Goal: Task Accomplishment & Management: Use online tool/utility

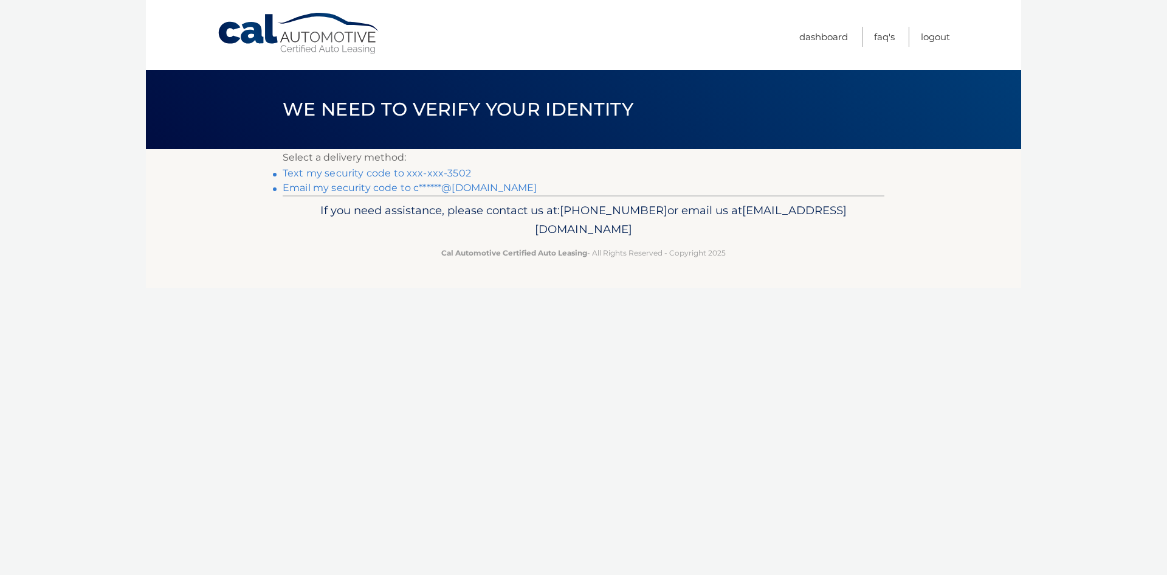
click at [387, 174] on link "Text my security code to xxx-xxx-3502" at bounding box center [377, 173] width 189 height 12
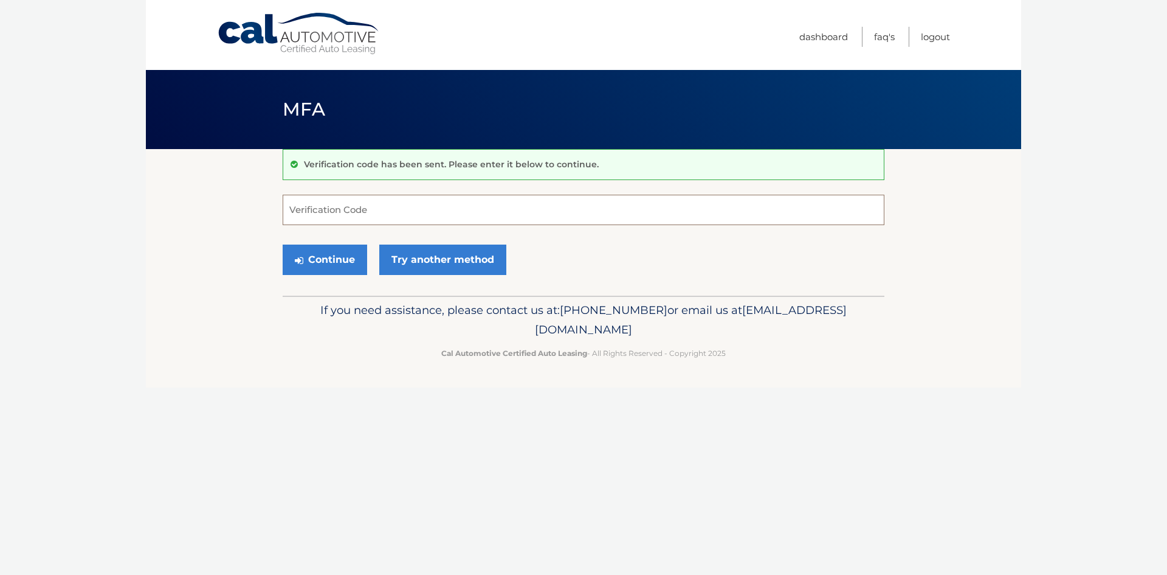
click at [389, 202] on input "Verification Code" at bounding box center [584, 210] width 602 height 30
type input "063344"
click at [336, 265] on button "Continue" at bounding box center [325, 259] width 85 height 30
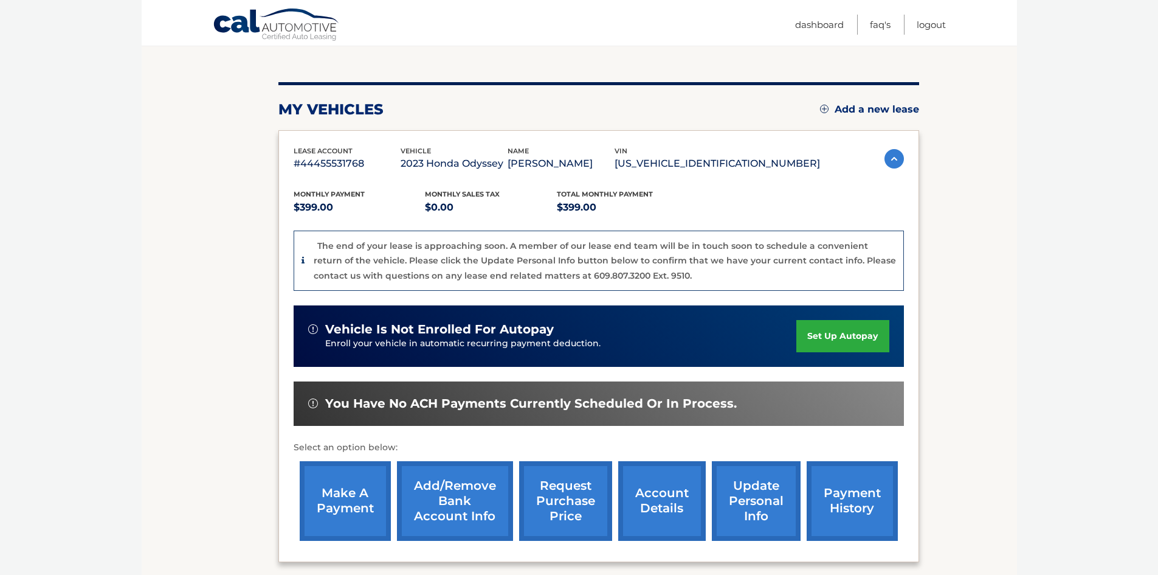
scroll to position [182, 0]
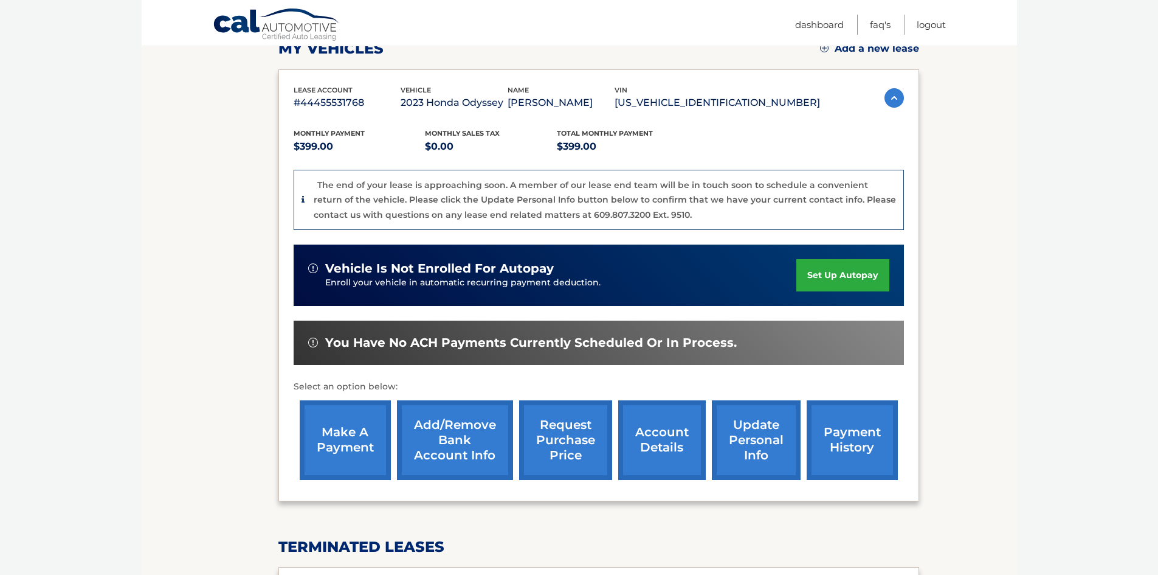
click at [345, 437] on link "make a payment" at bounding box center [345, 440] width 91 height 80
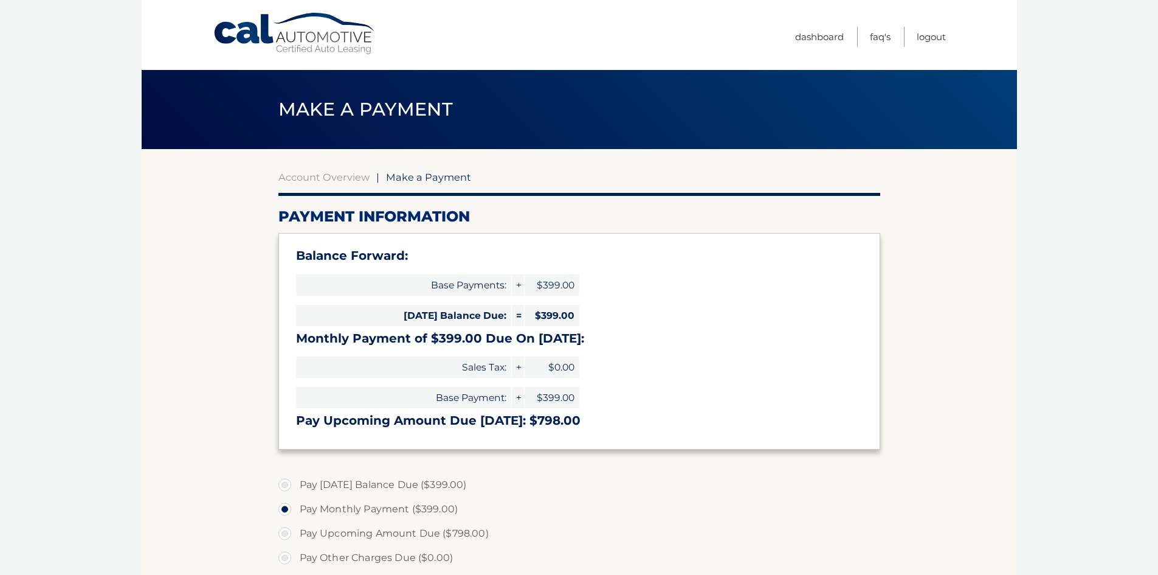
select select "MmRlNGY2MzItOWIwYi00OWU5LTlkOTgtODIyODZkNzk0ZDM1"
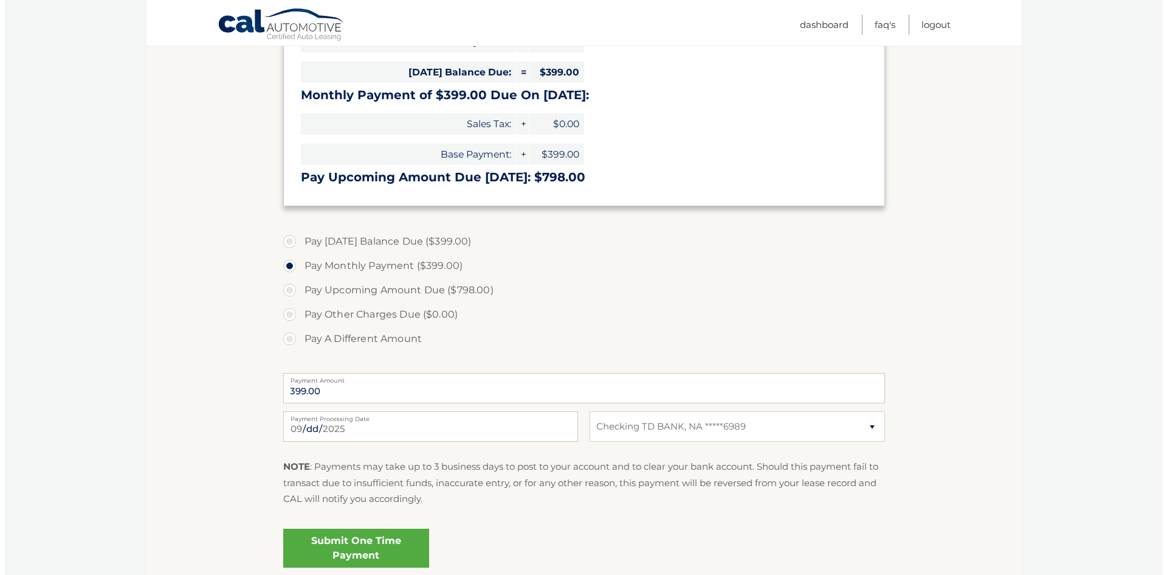
scroll to position [304, 0]
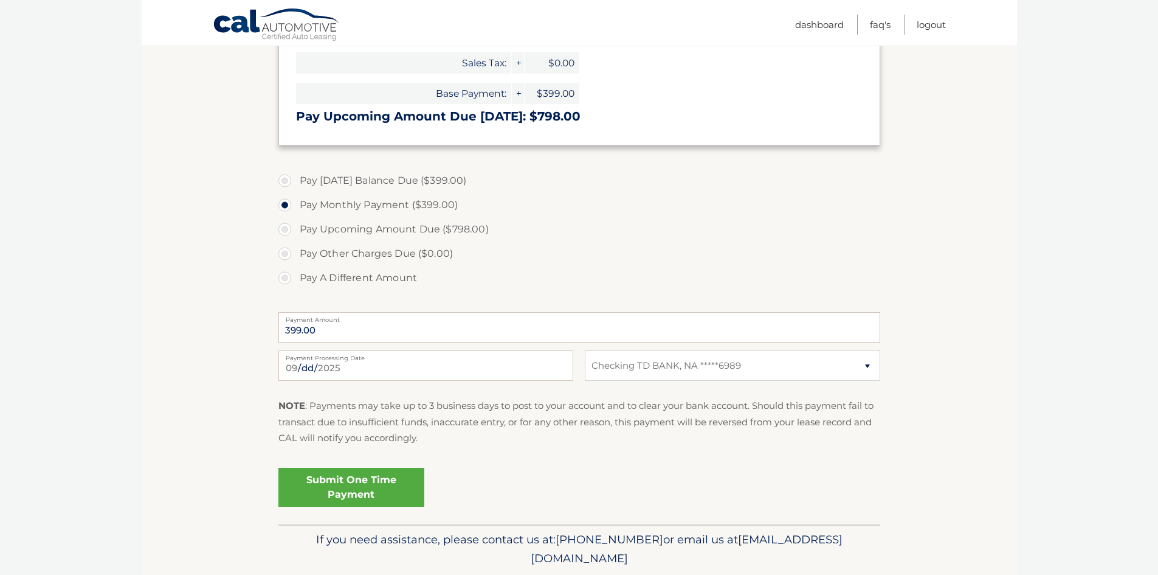
click at [364, 488] on link "Submit One Time Payment" at bounding box center [351, 487] width 146 height 39
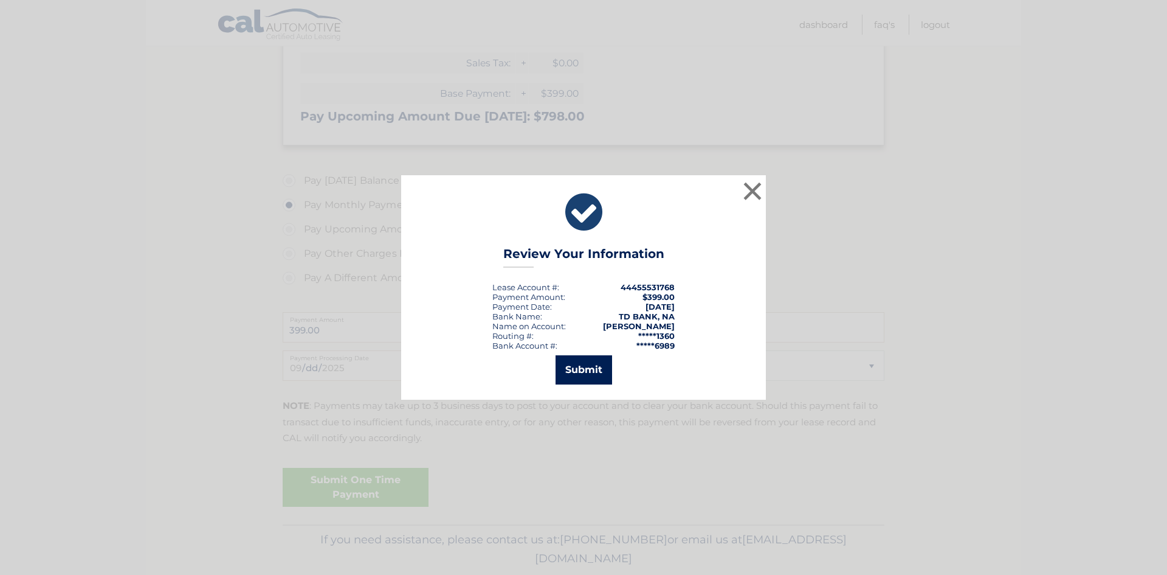
click at [590, 364] on button "Submit" at bounding box center [584, 369] width 57 height 29
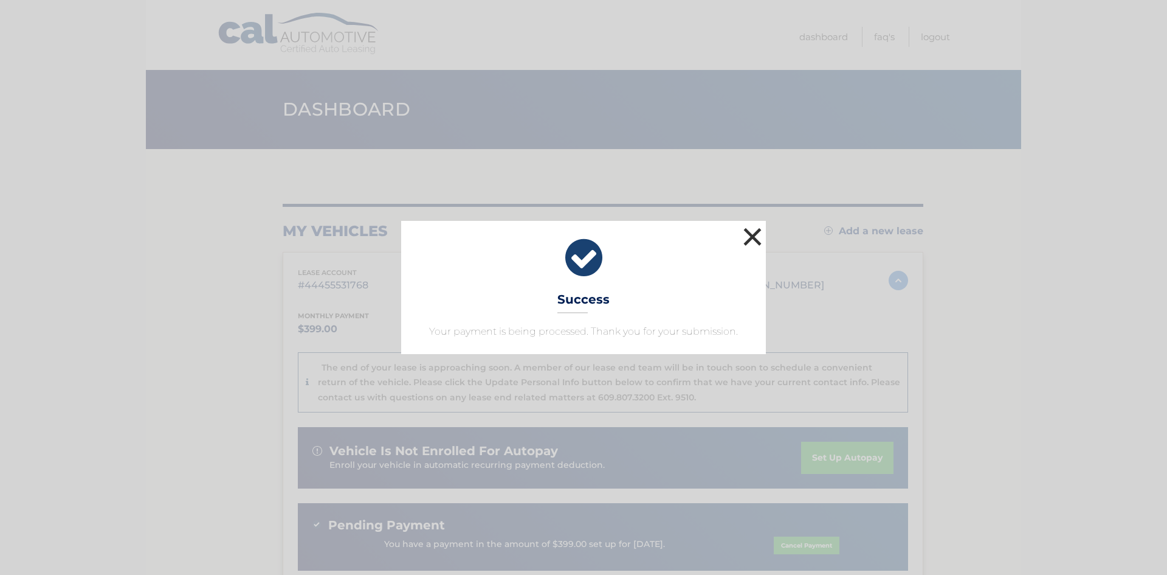
click at [749, 235] on button "×" at bounding box center [753, 236] width 24 height 24
